Goal: Information Seeking & Learning: Understand process/instructions

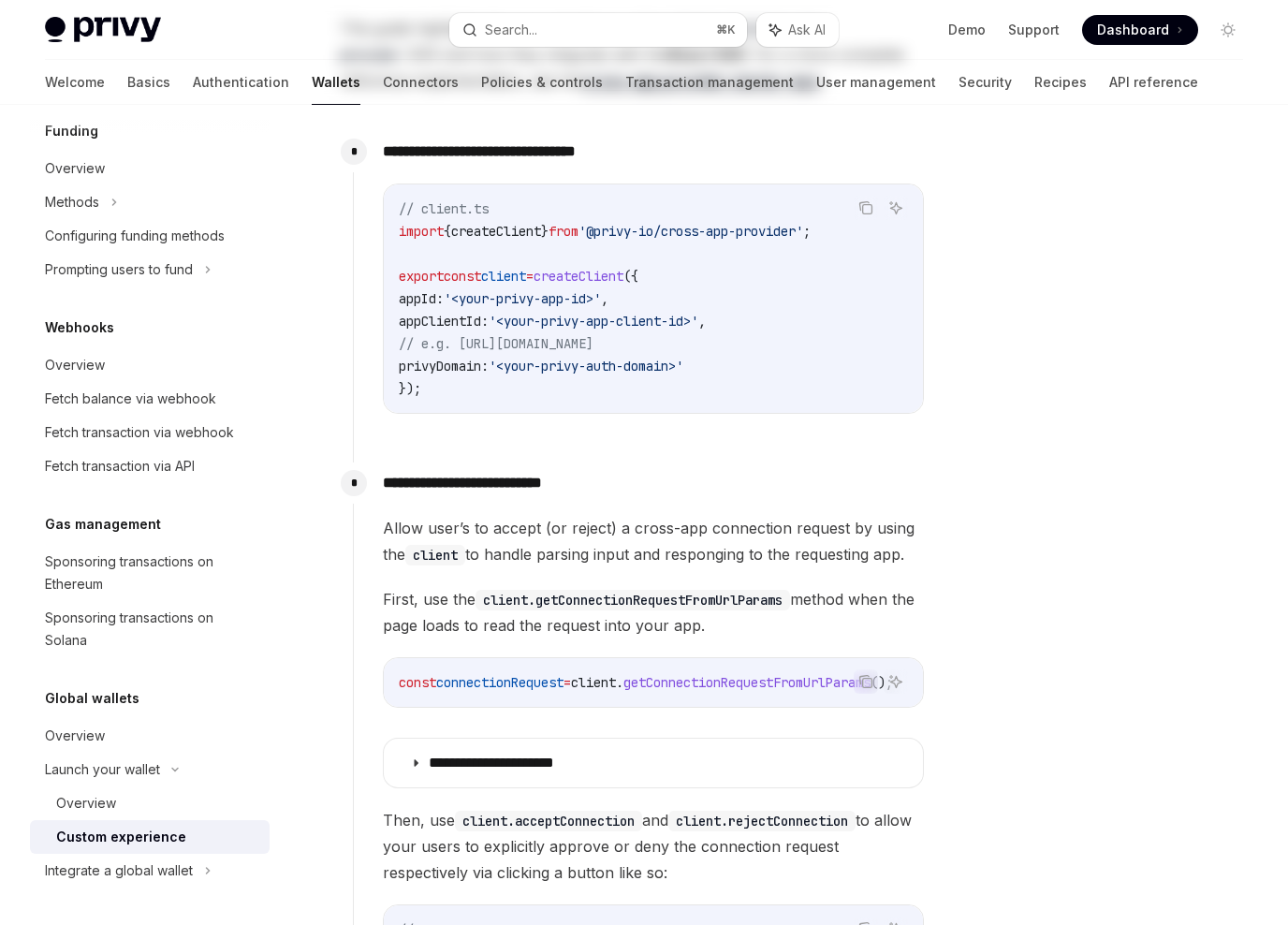
scroll to position [827, 0]
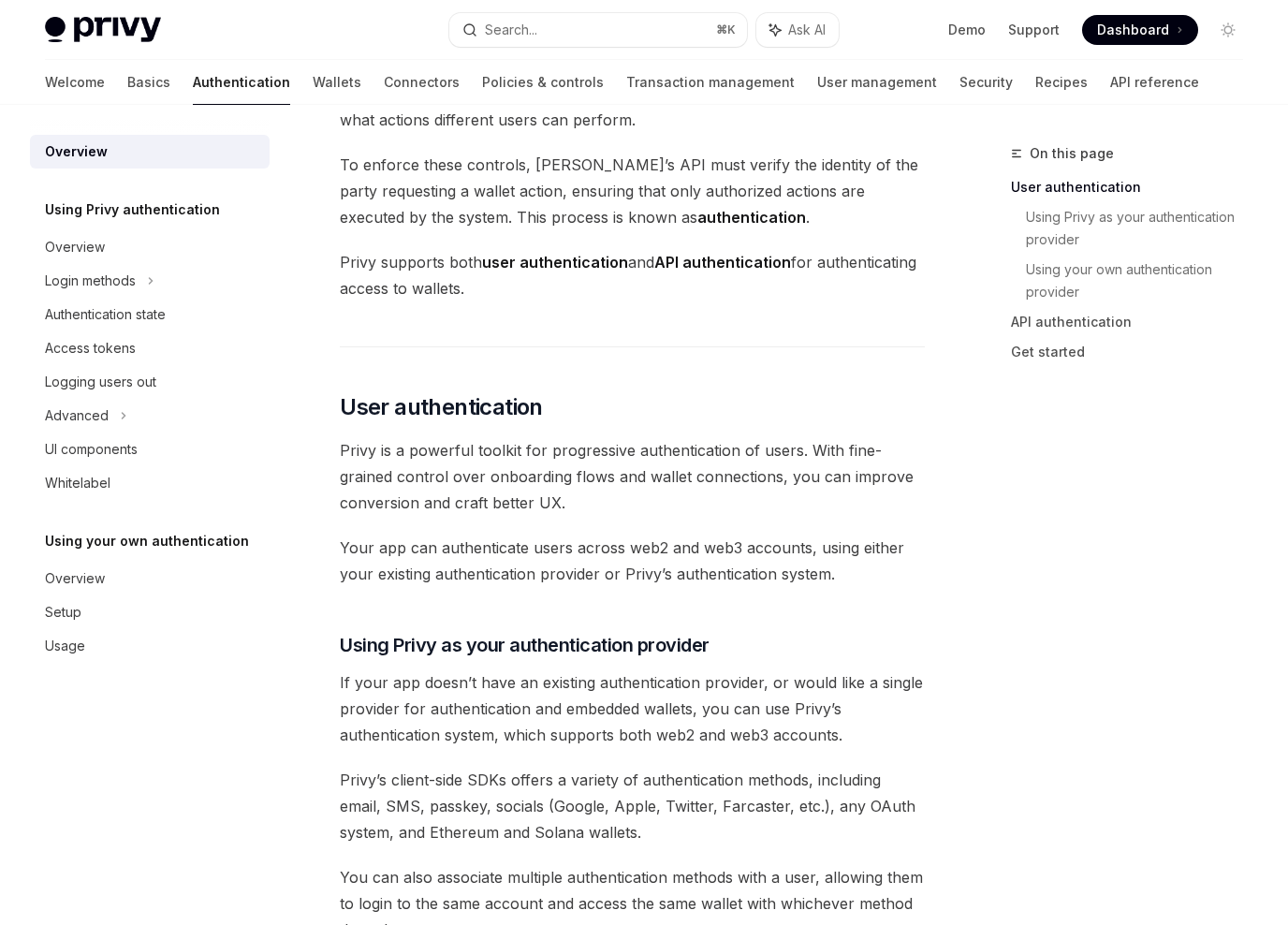
scroll to position [1, 0]
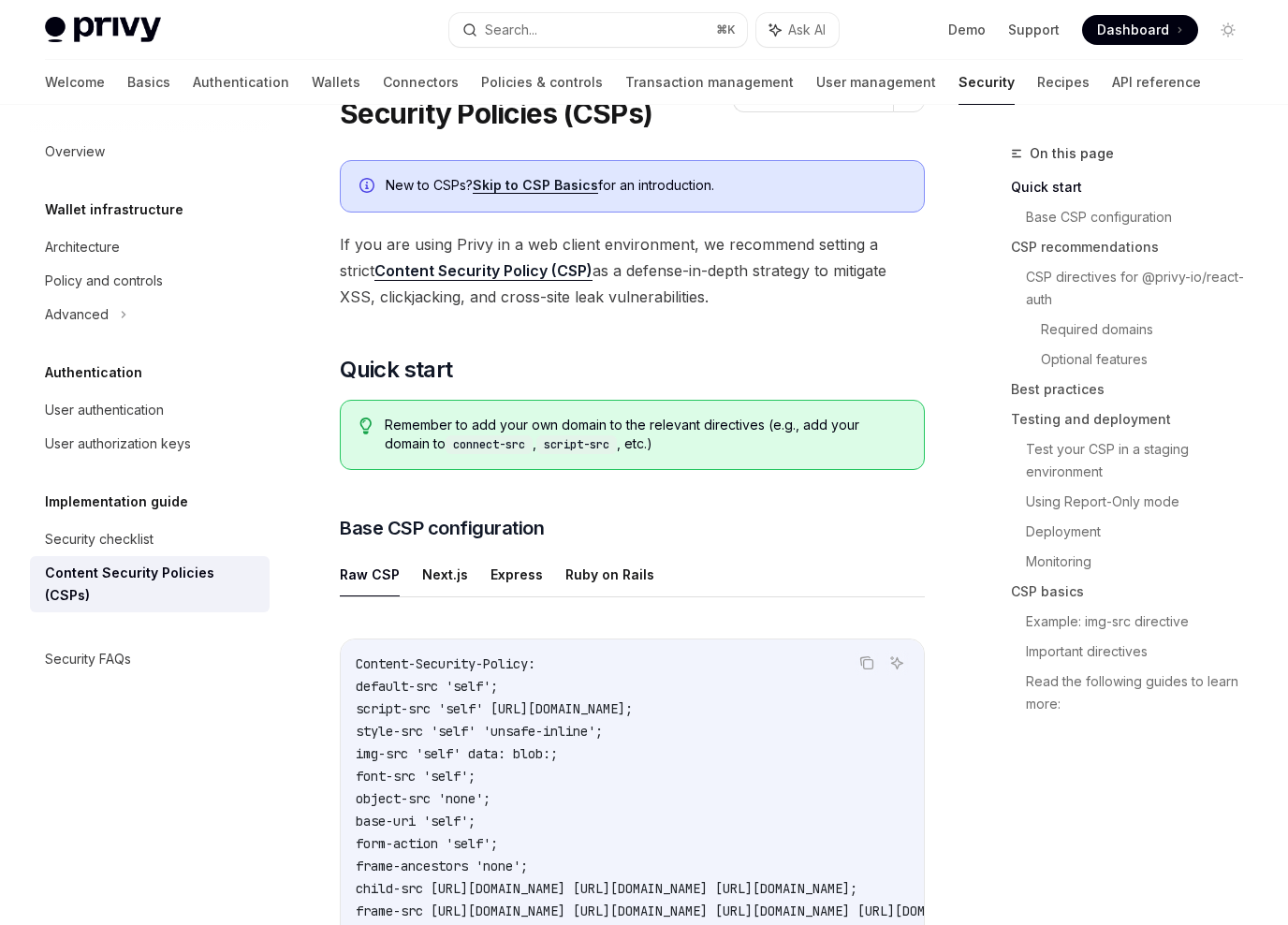
scroll to position [110, 0]
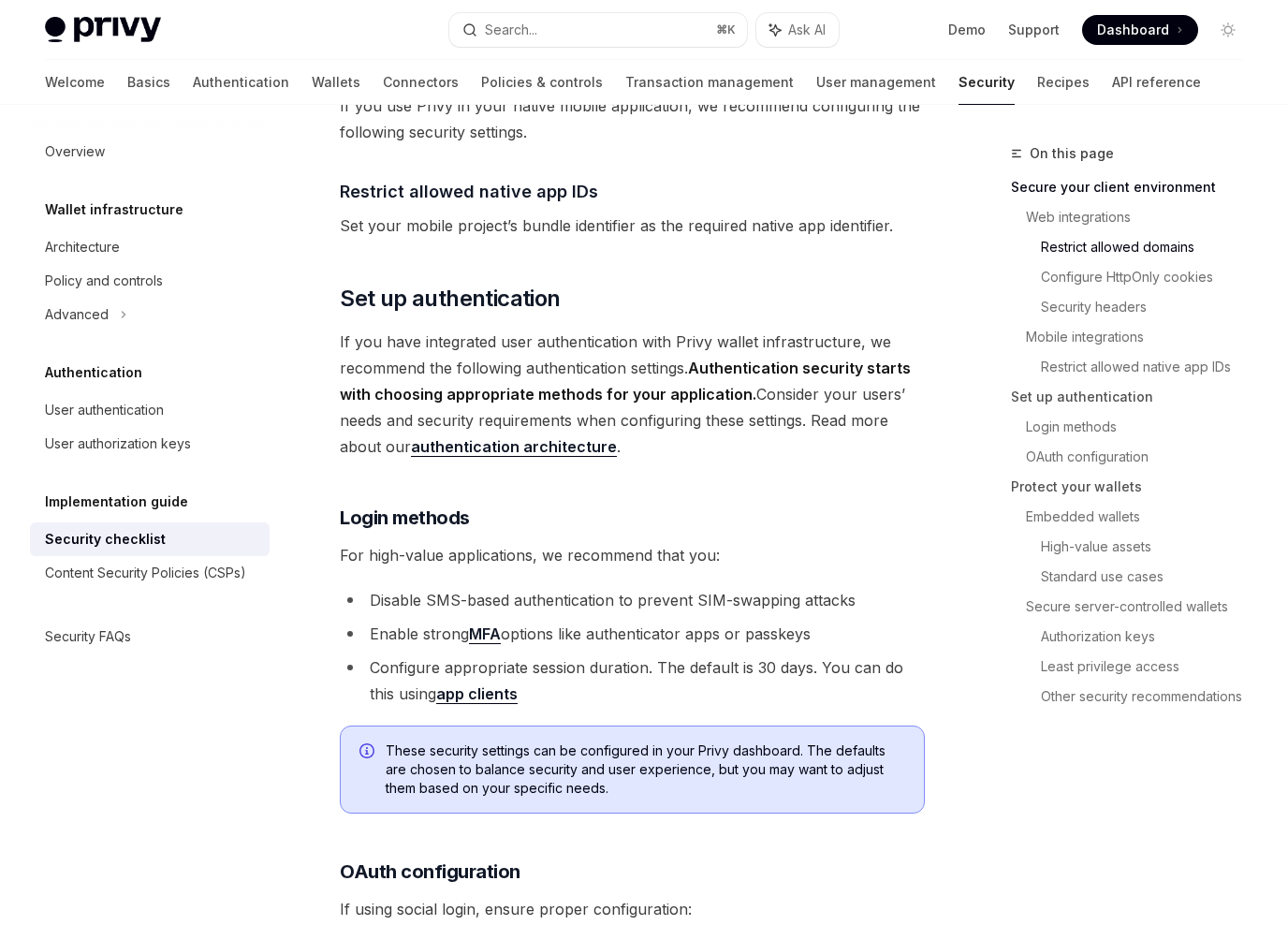
scroll to position [1774, 0]
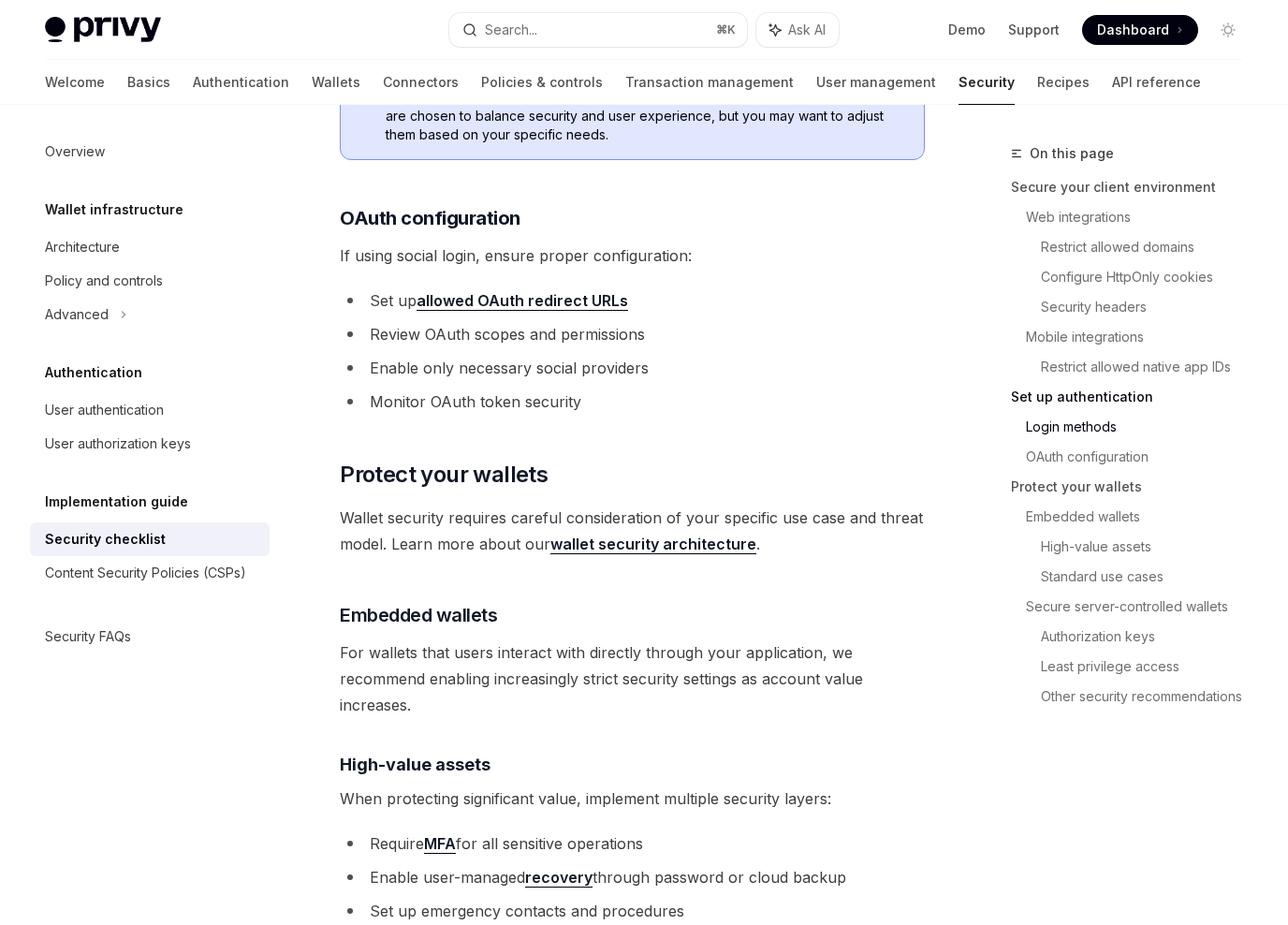
click at [528, 304] on link "allowed OAuth redirect URLs" at bounding box center [521, 300] width 211 height 19
type textarea "*"
